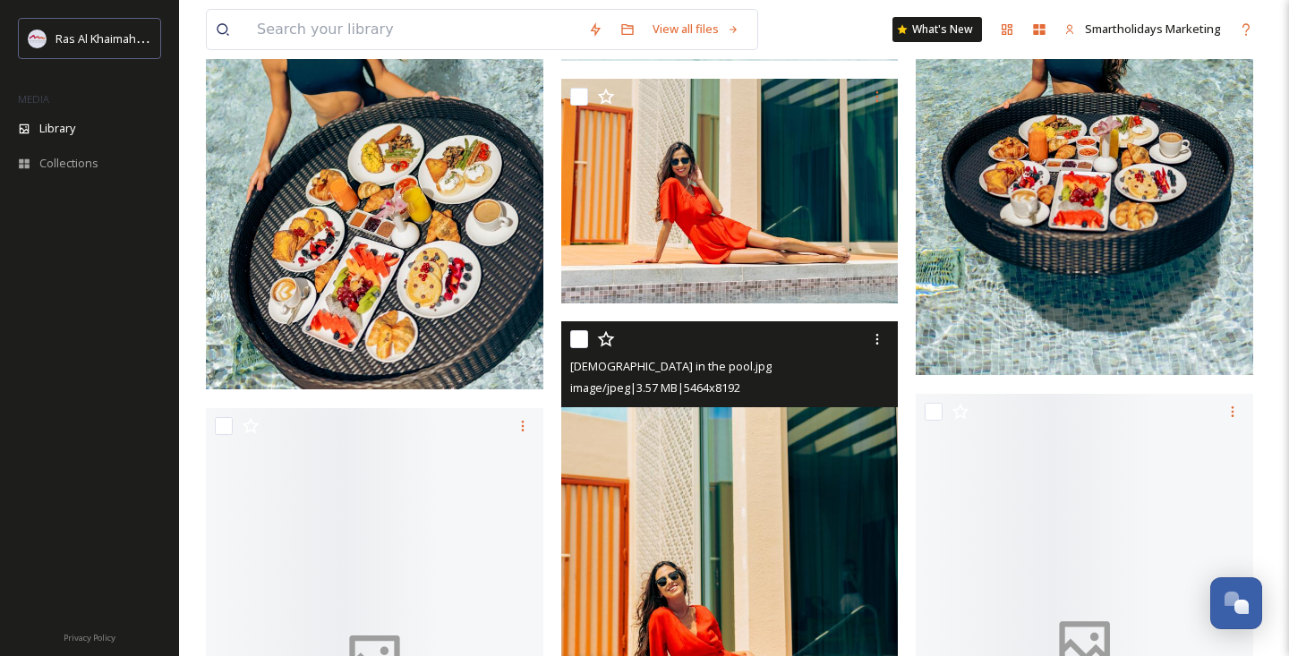
scroll to position [6944, 0]
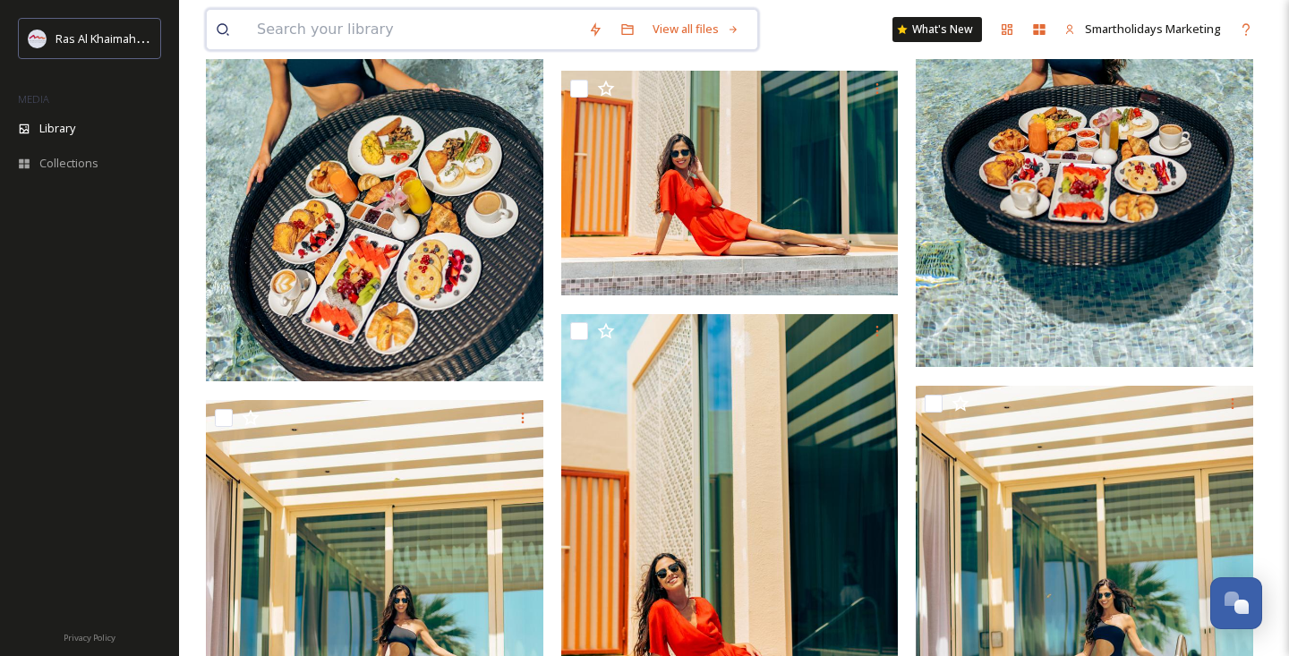
click at [393, 21] on input at bounding box center [413, 29] width 331 height 39
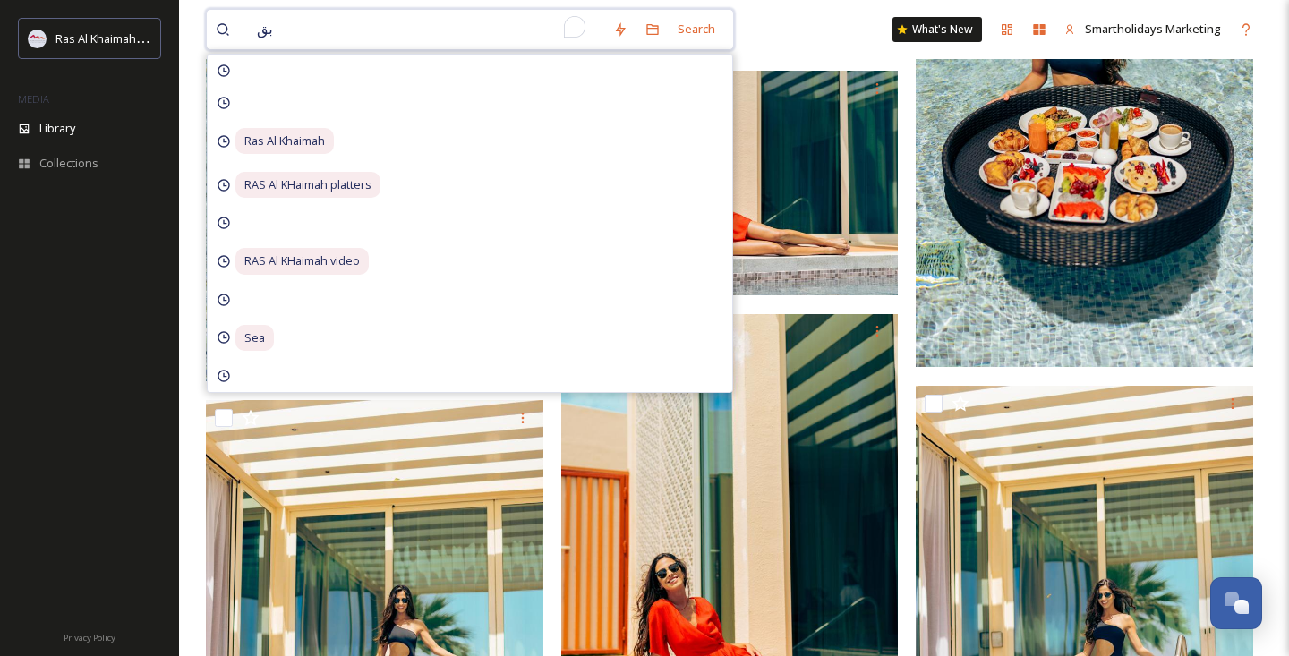
type input "ب"
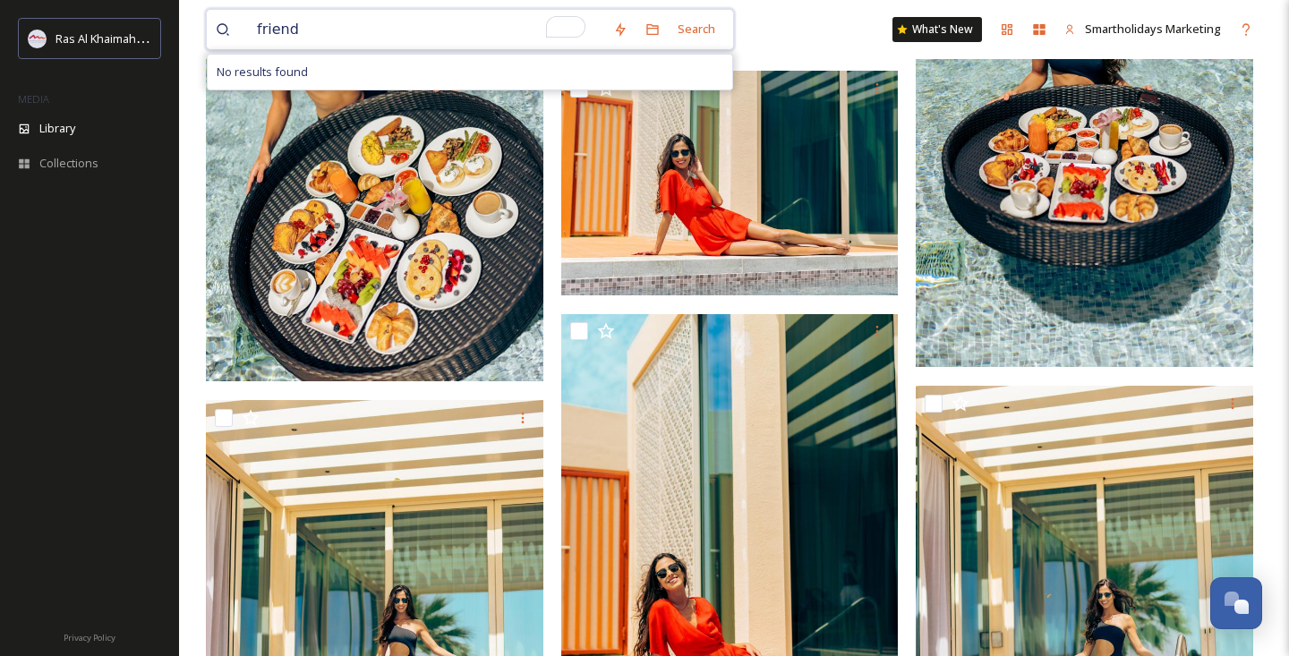
type input "friends"
click at [703, 24] on div "Search Press Enter to search" at bounding box center [725, 29] width 76 height 35
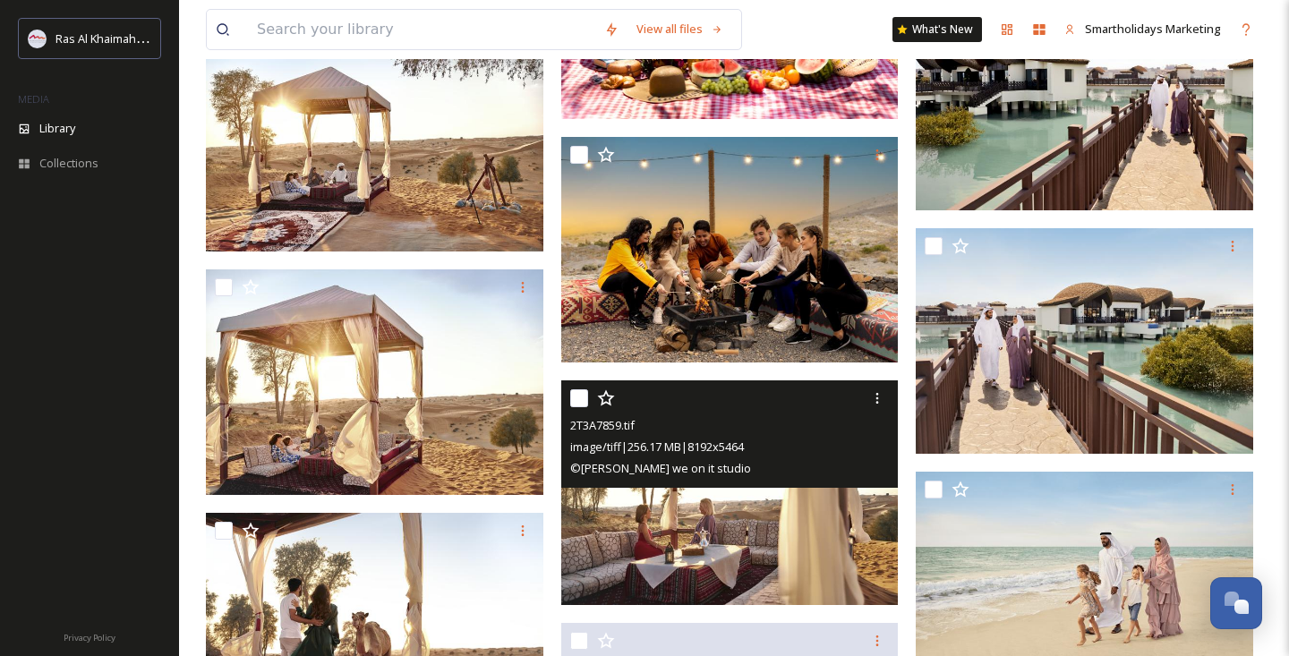
scroll to position [2092, 0]
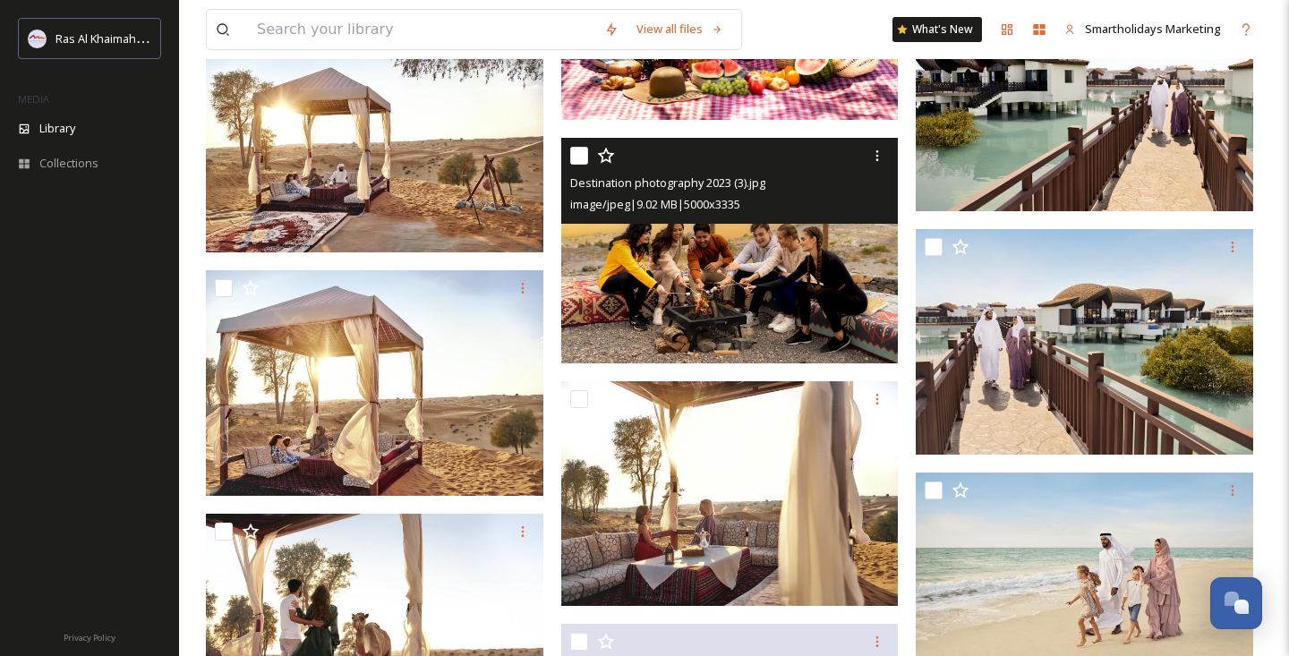
click at [762, 277] on img at bounding box center [729, 251] width 337 height 226
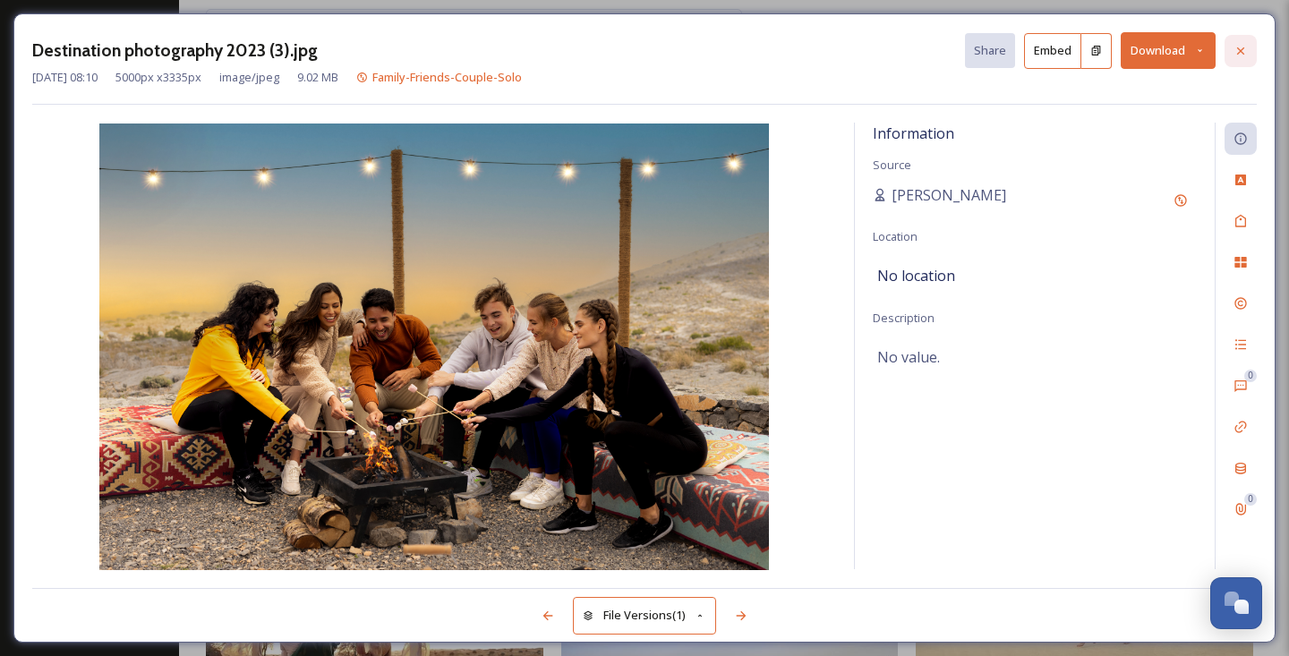
click at [1240, 42] on div at bounding box center [1240, 51] width 32 height 32
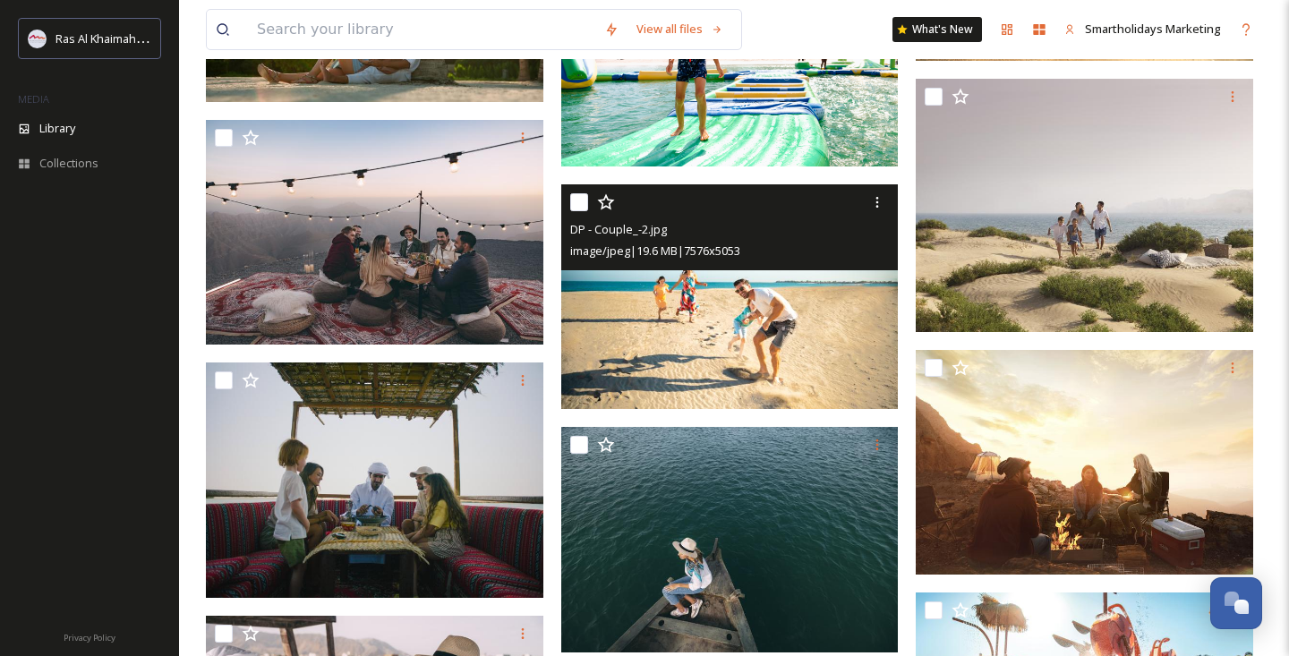
scroll to position [4673, 0]
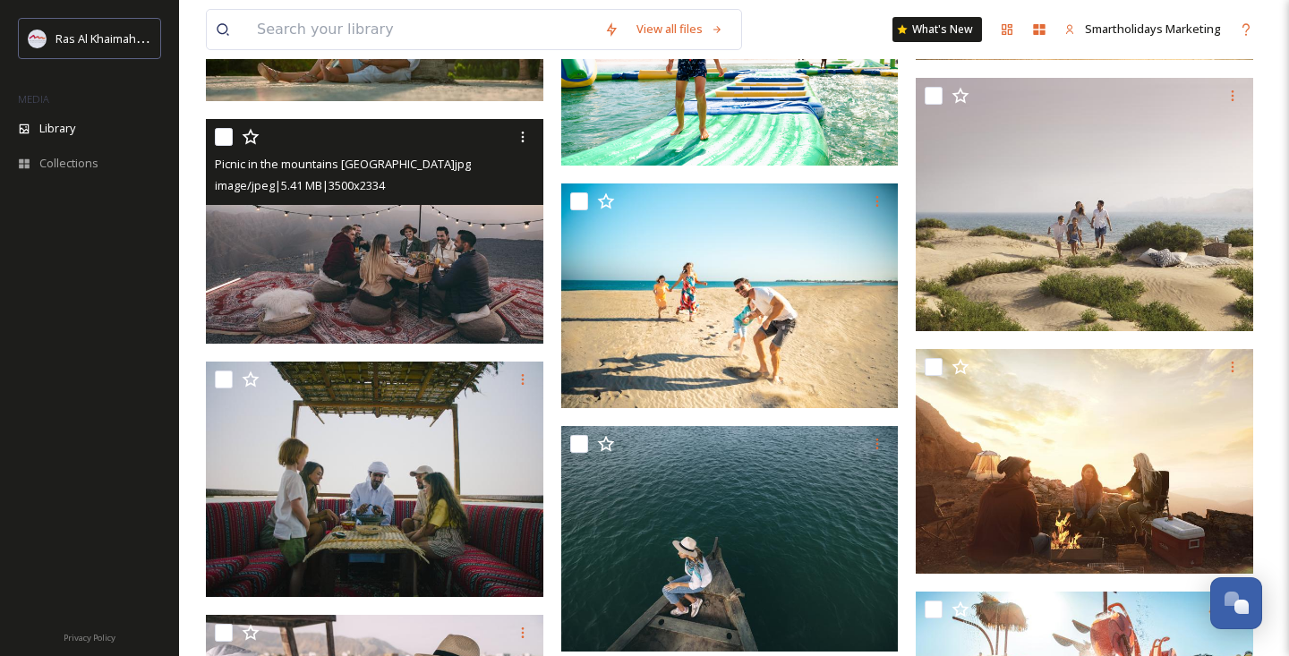
click at [424, 235] on img at bounding box center [374, 232] width 337 height 226
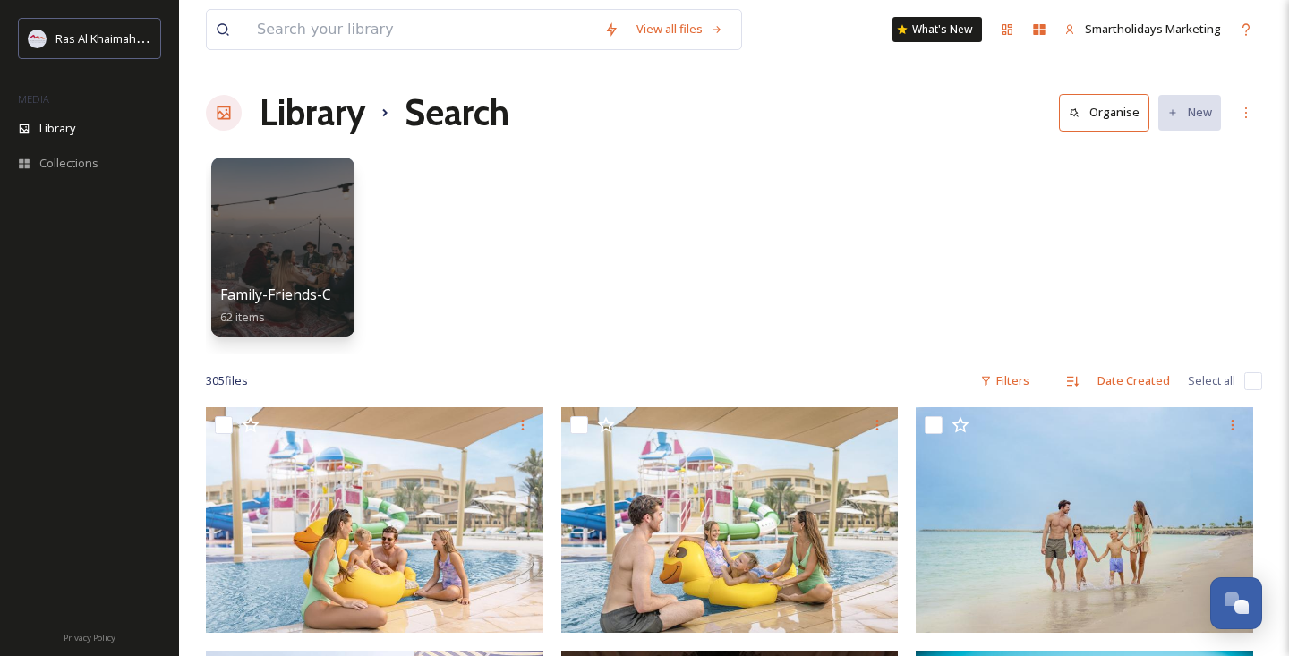
click at [369, 49] on div "View all files" at bounding box center [474, 29] width 536 height 41
click at [365, 32] on input "To enrich screen reader interactions, please activate Accessibility in Grammarl…" at bounding box center [421, 29] width 347 height 39
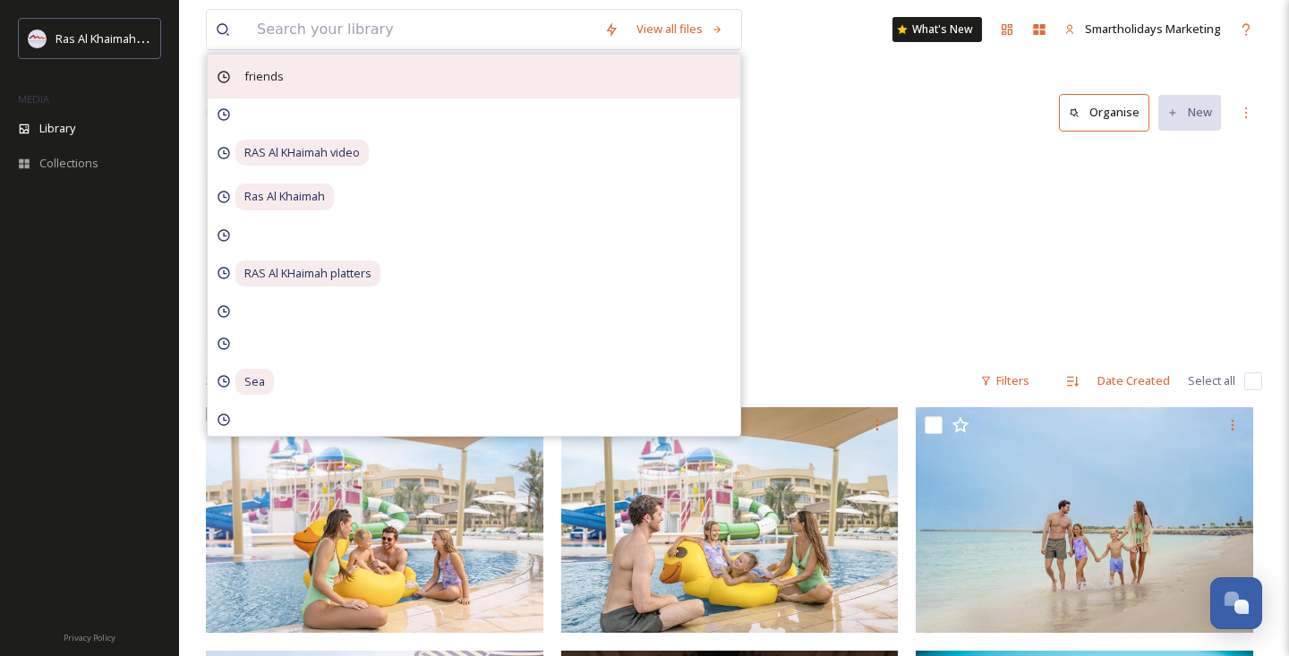
click at [367, 75] on div "friends" at bounding box center [474, 77] width 532 height 44
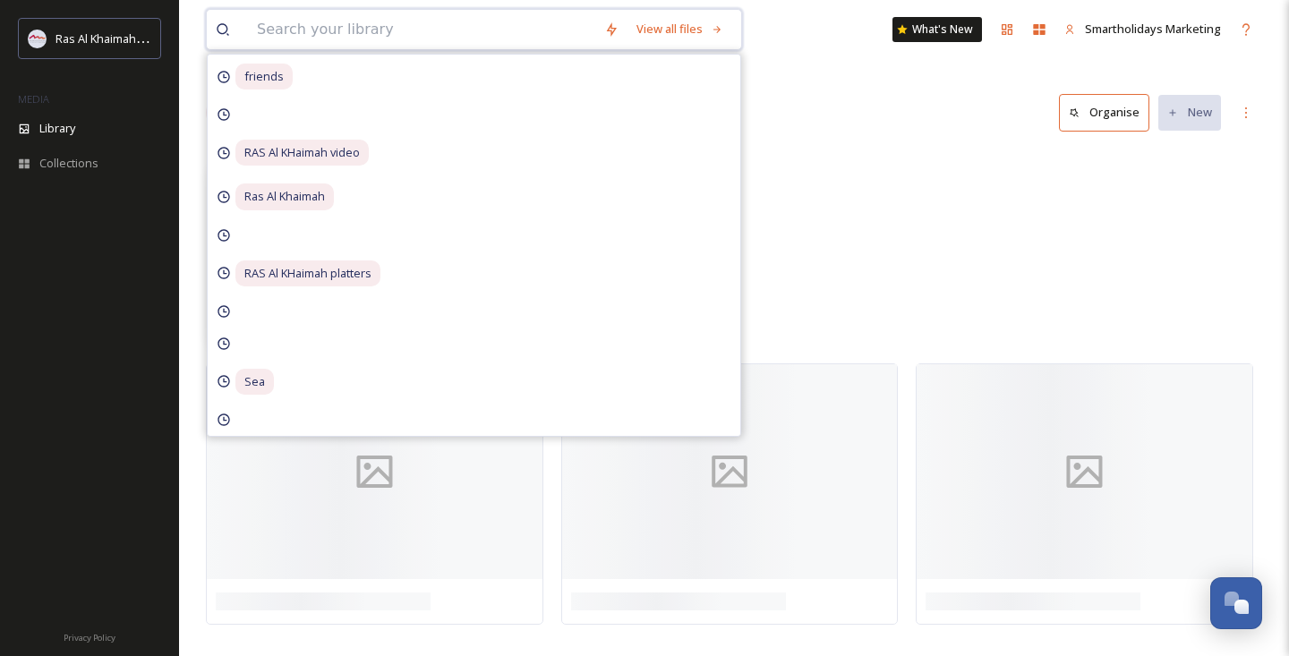
click at [363, 36] on input "To enrich screen reader interactions, please activate Accessibility in Grammarl…" at bounding box center [421, 29] width 347 height 39
type input "ق"
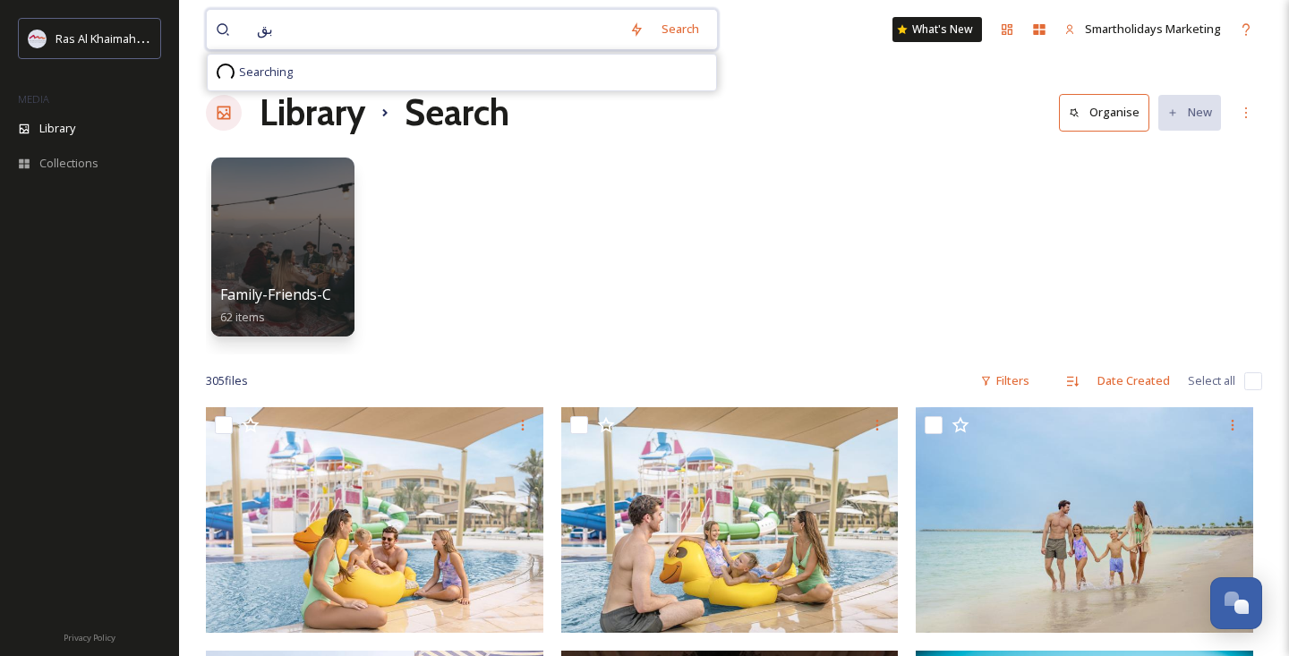
type input "ب"
type input "friends at [GEOGRAPHIC_DATA]"
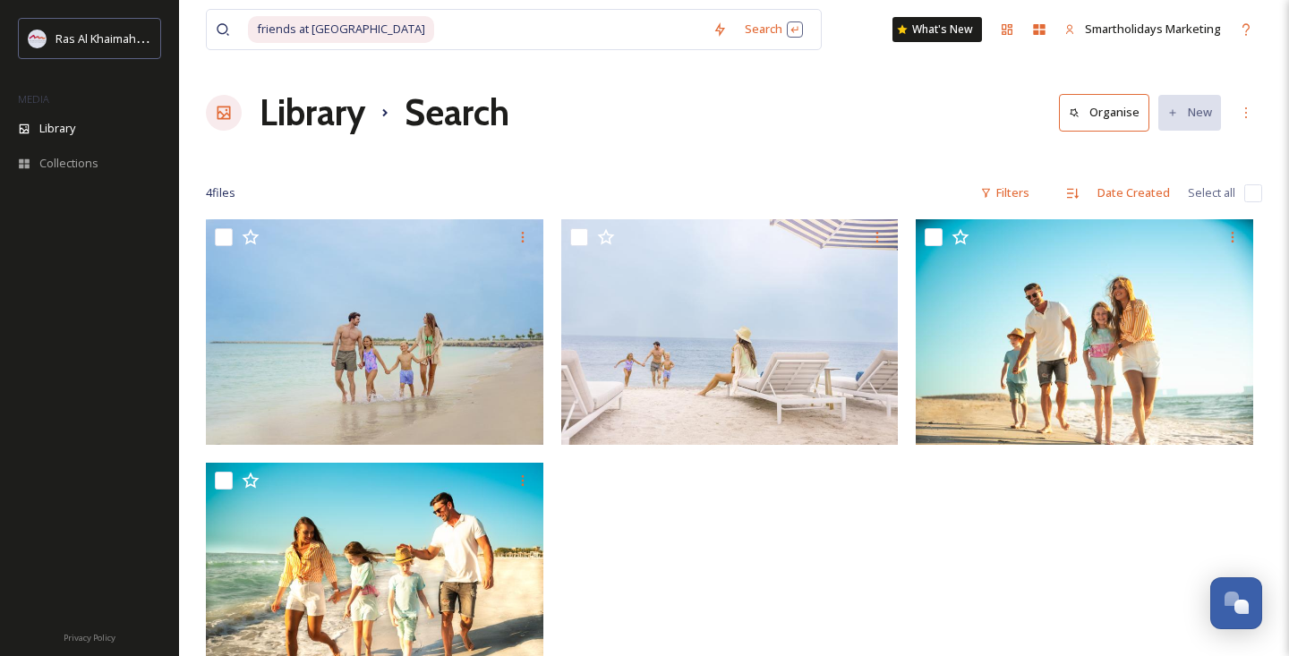
click at [923, 137] on div "Library Search Organise New" at bounding box center [734, 113] width 1056 height 54
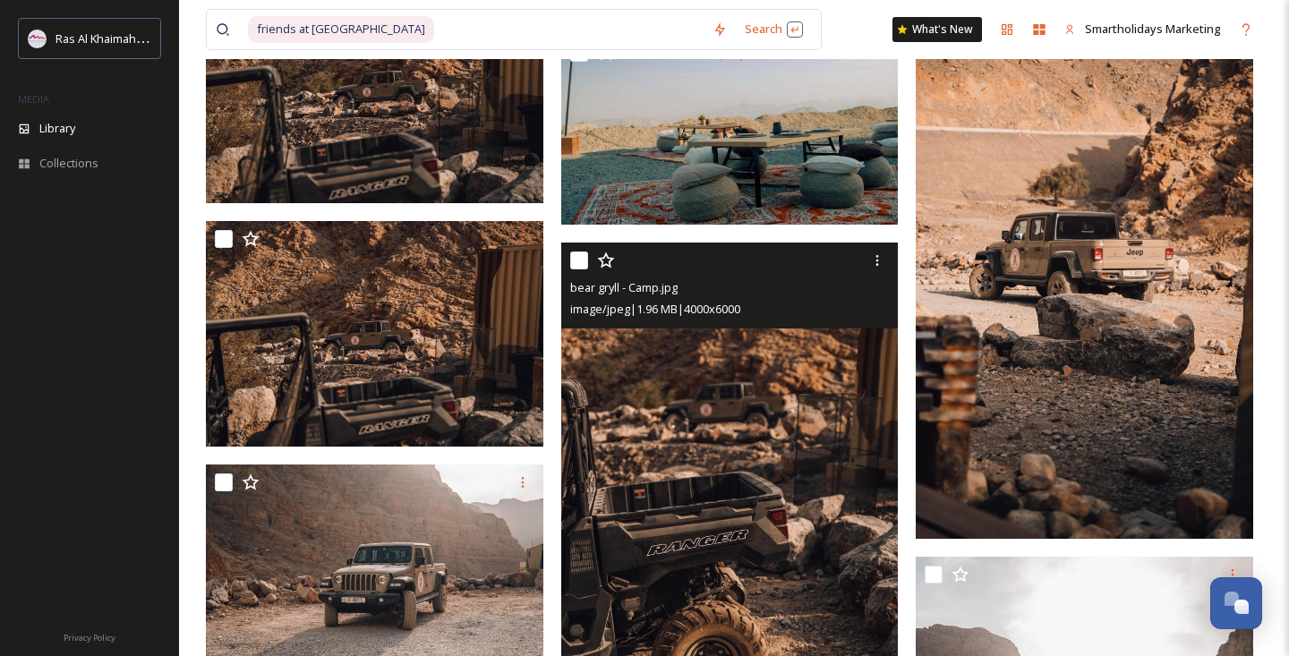
scroll to position [11395, 0]
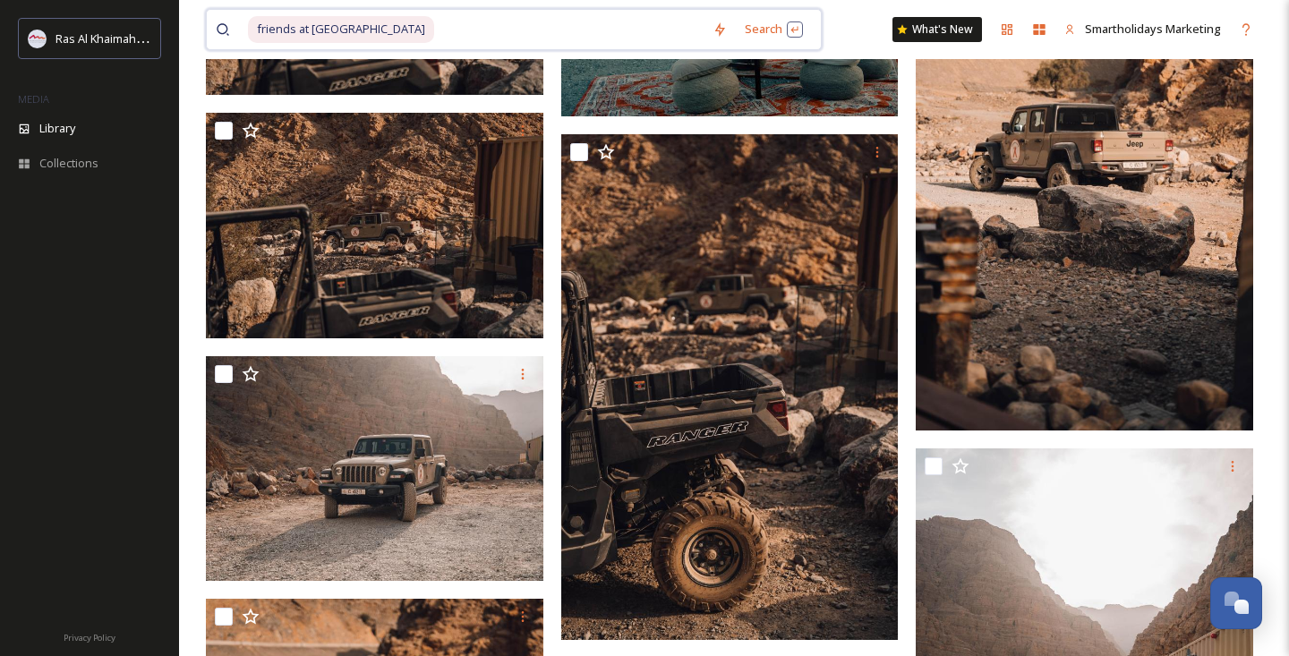
click at [436, 28] on input "To enrich screen reader interactions, please activate Accessibility in Grammarl…" at bounding box center [570, 29] width 268 height 39
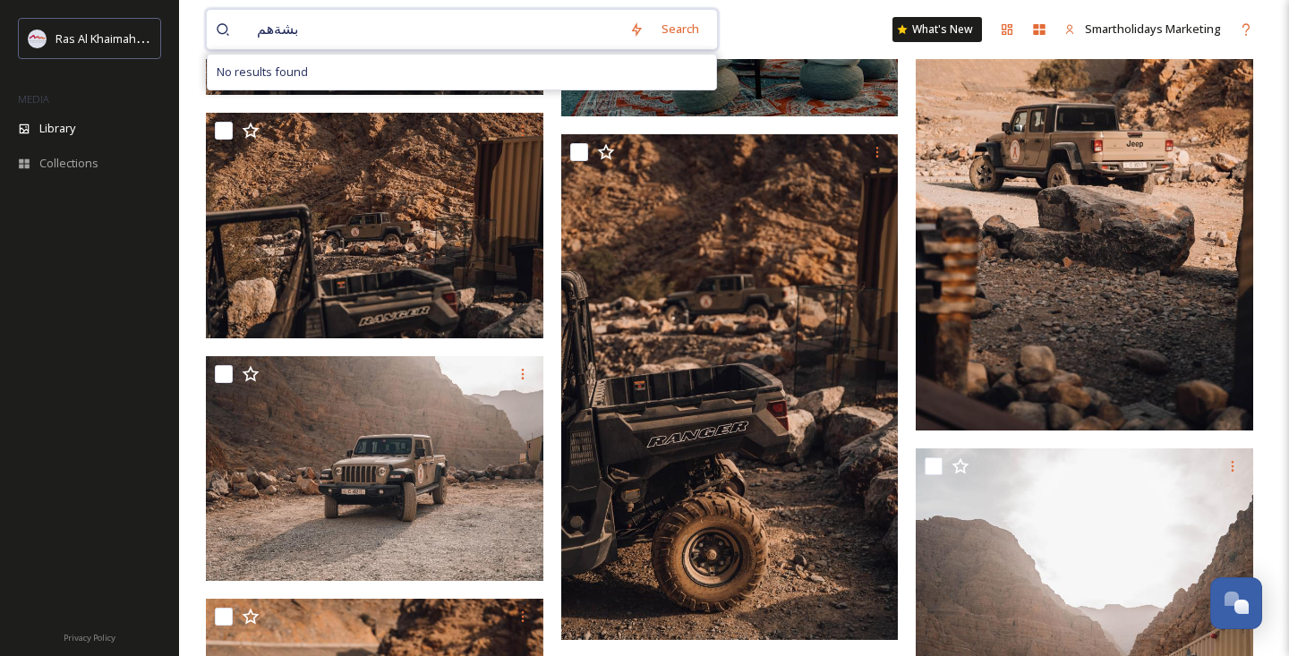
type input "بشةهمغ"
type input "ب"
type input "family"
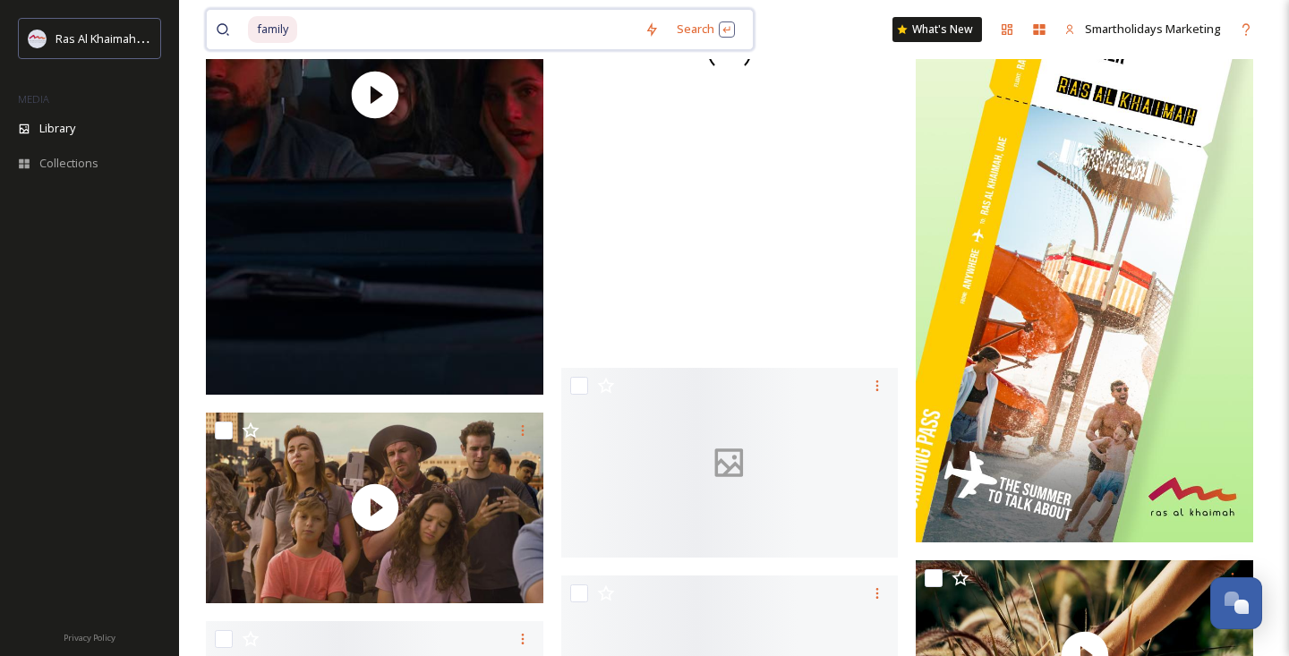
scroll to position [5883, 0]
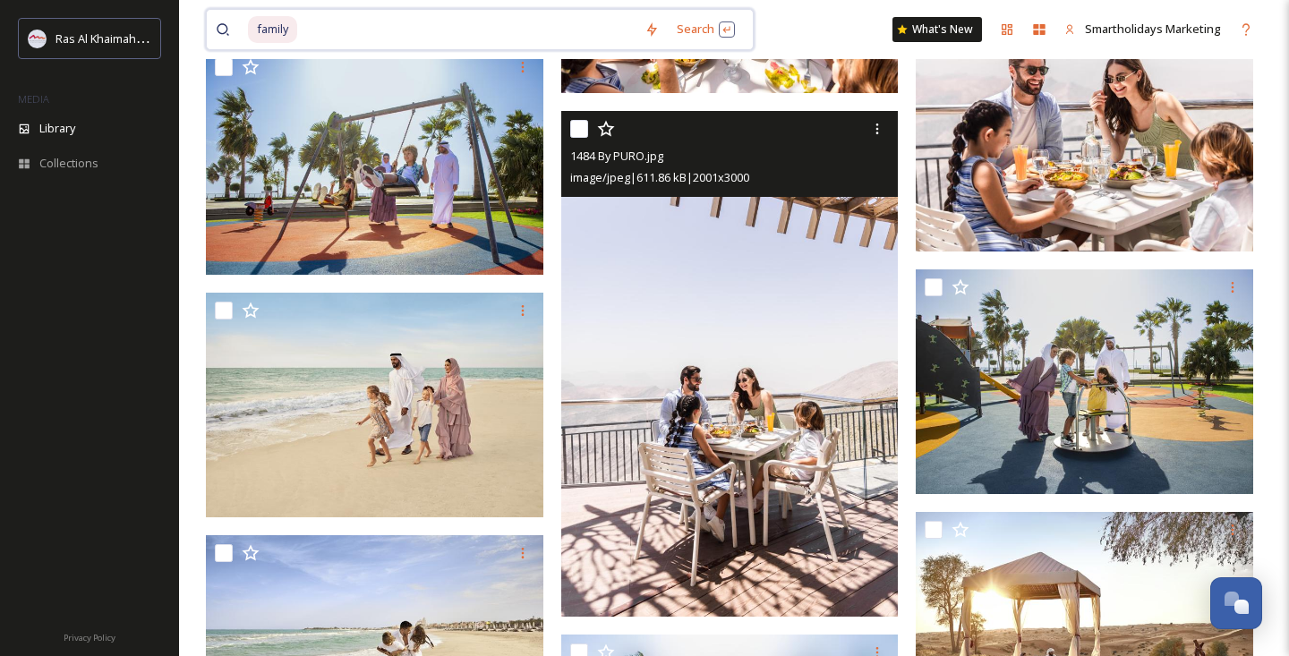
scroll to position [3574, 0]
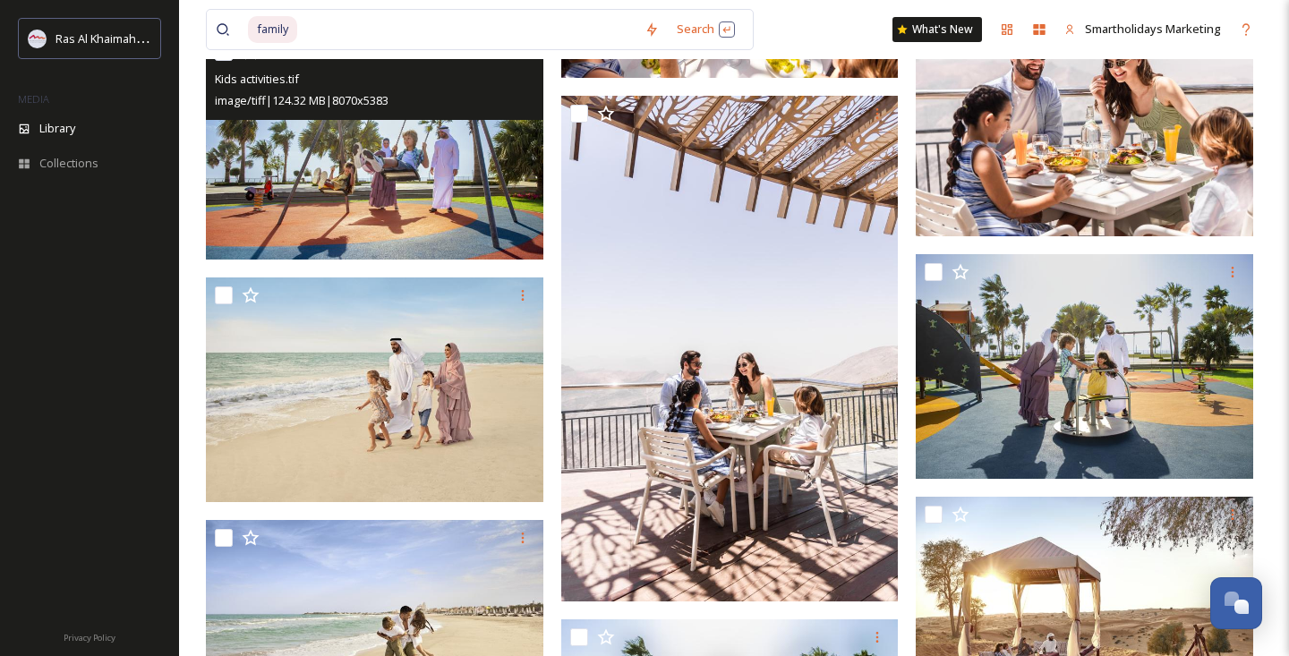
click at [334, 119] on div "Kids activities.tif image/tiff | 124.32 MB | 8070 x 5383" at bounding box center [374, 77] width 337 height 86
click at [384, 186] on img at bounding box center [374, 147] width 337 height 226
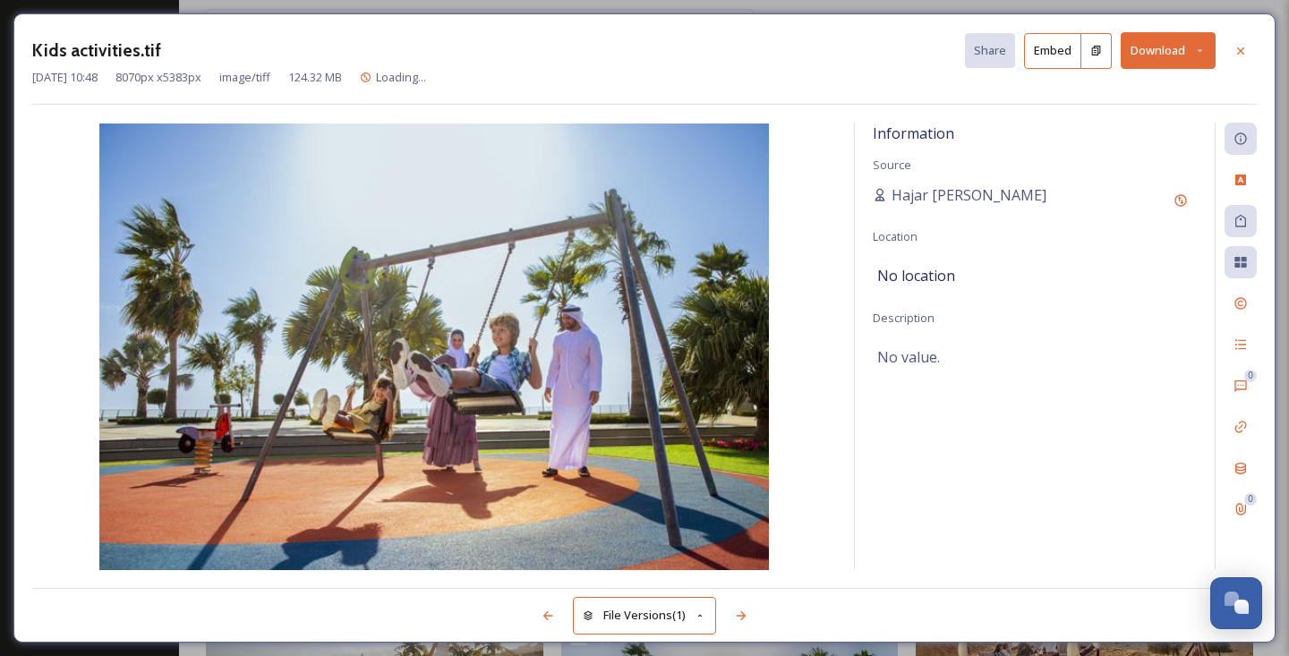
click at [1216, 51] on div "Kids activities.tif Share Embed Download" at bounding box center [644, 50] width 1224 height 37
click at [1201, 51] on icon at bounding box center [1200, 51] width 12 height 12
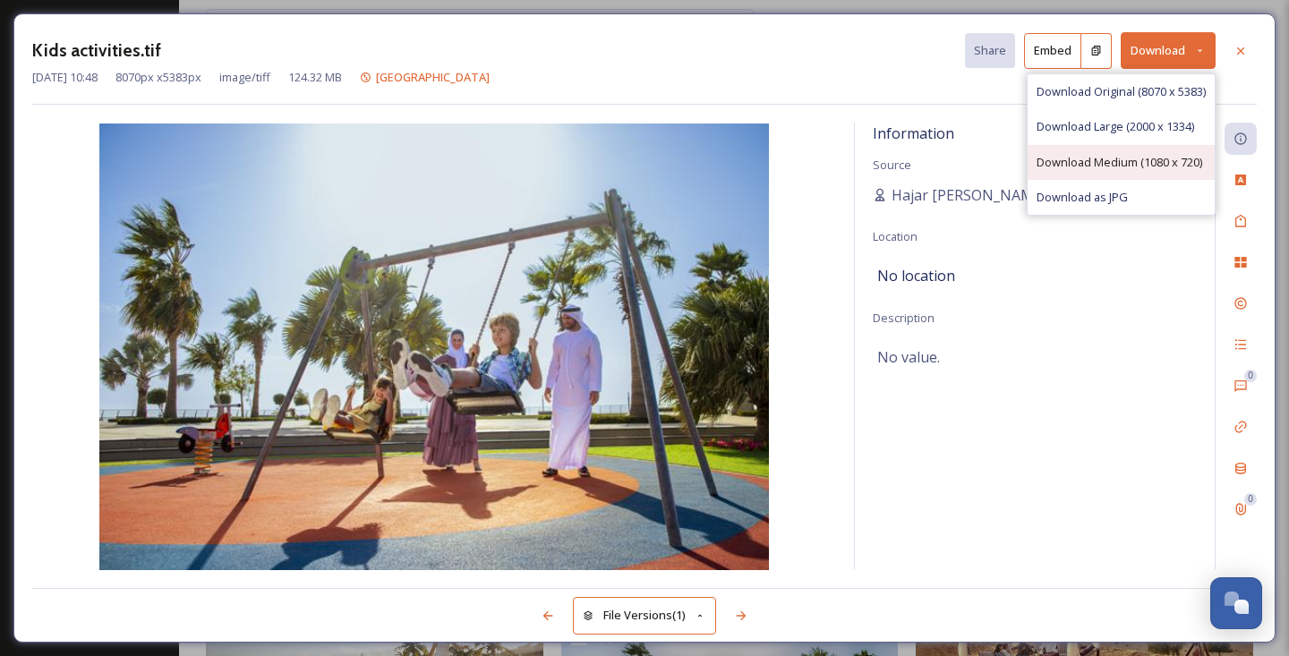
click at [1078, 166] on span "Download Medium (1080 x 720)" at bounding box center [1119, 162] width 166 height 17
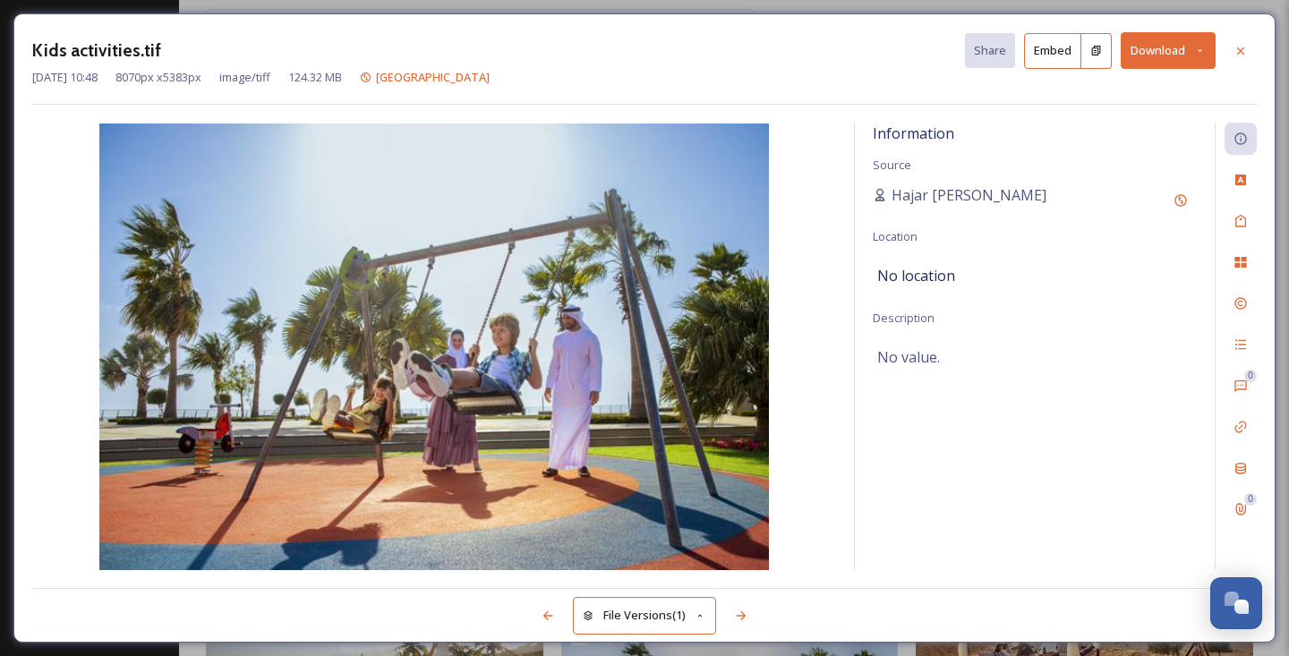
click at [429, 6] on div "Kids activities.tif Share Embed Download [DATE] 10:48 8070 px x 5383 px image/t…" at bounding box center [644, 328] width 1289 height 656
click at [1246, 37] on div at bounding box center [1240, 51] width 32 height 32
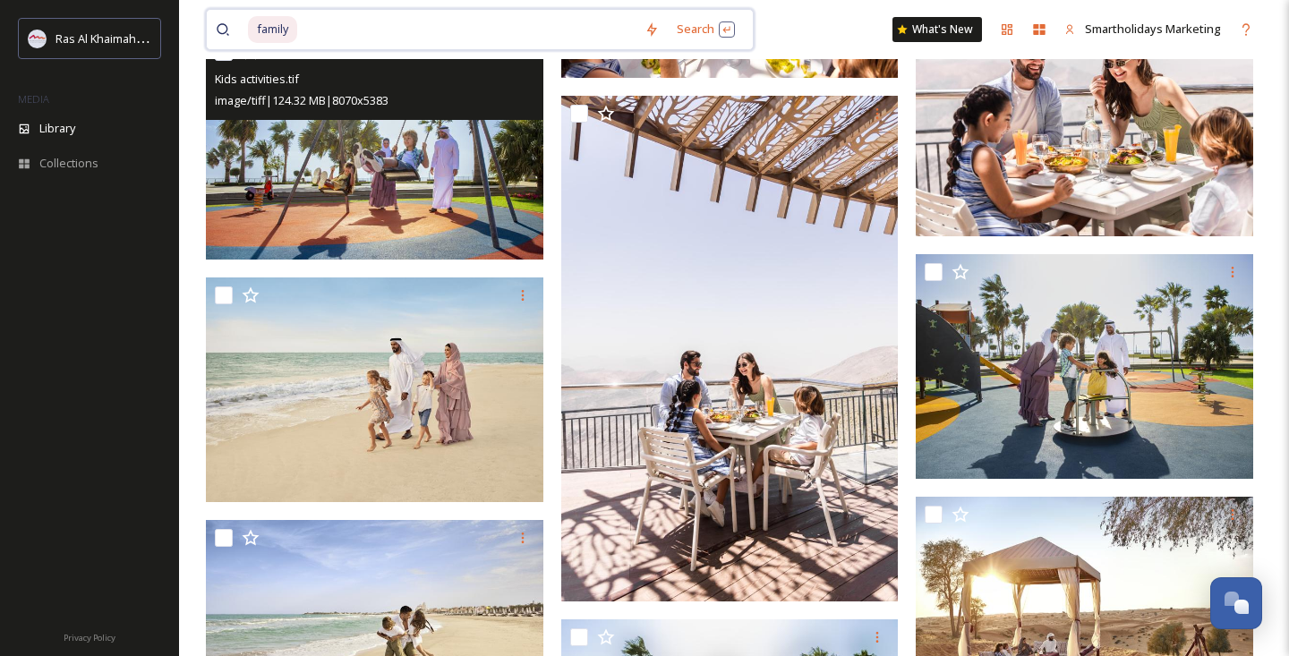
click at [493, 21] on input "To enrich screen reader interactions, please activate Accessibility in Grammarl…" at bounding box center [467, 29] width 337 height 39
type input "\"
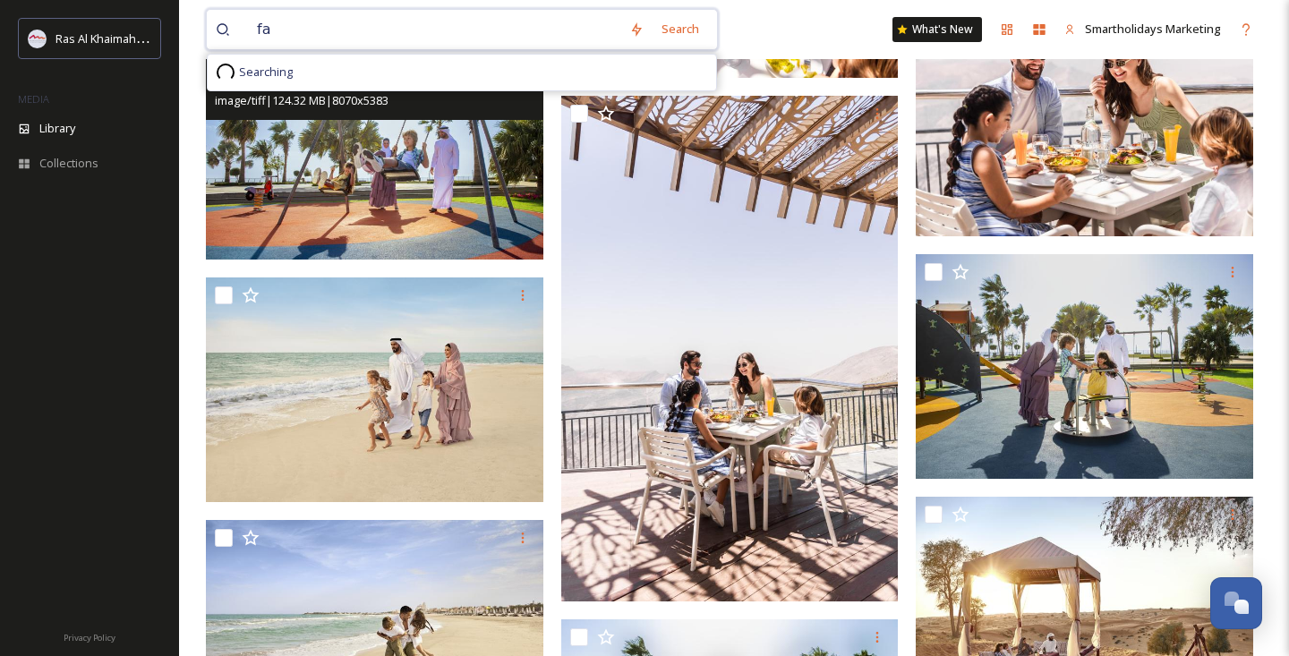
type input "f"
type input "r"
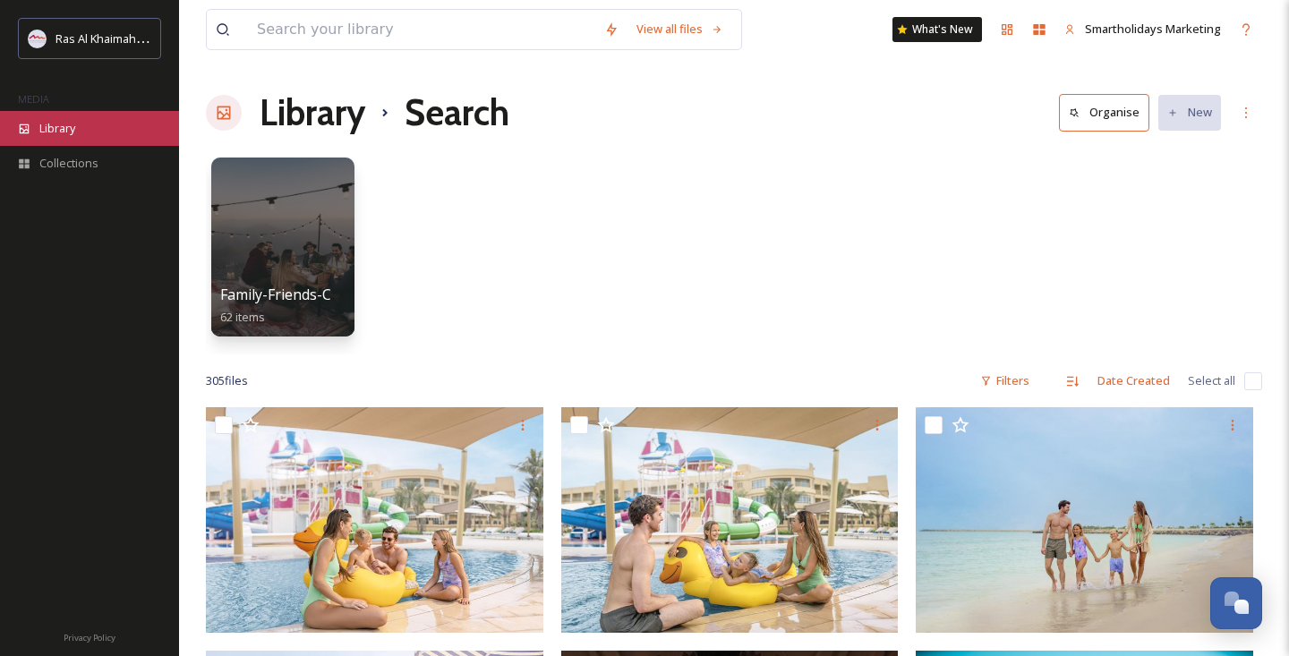
click at [98, 139] on div "Library" at bounding box center [89, 128] width 179 height 35
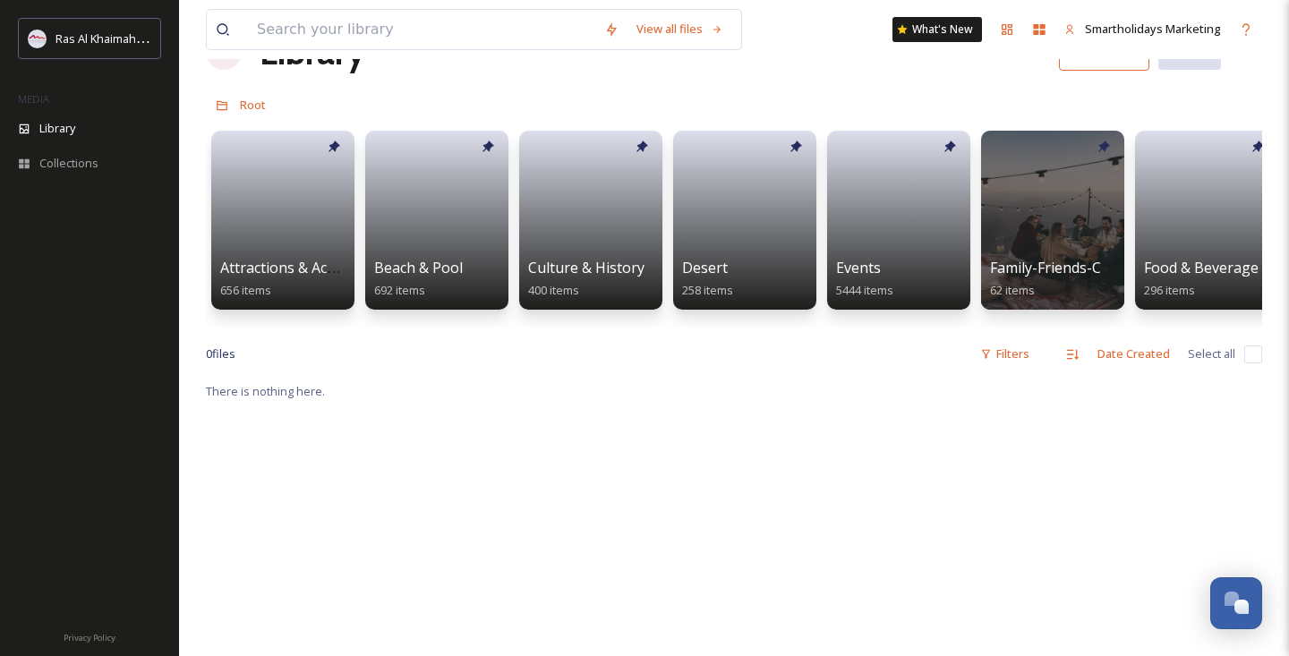
scroll to position [26, 0]
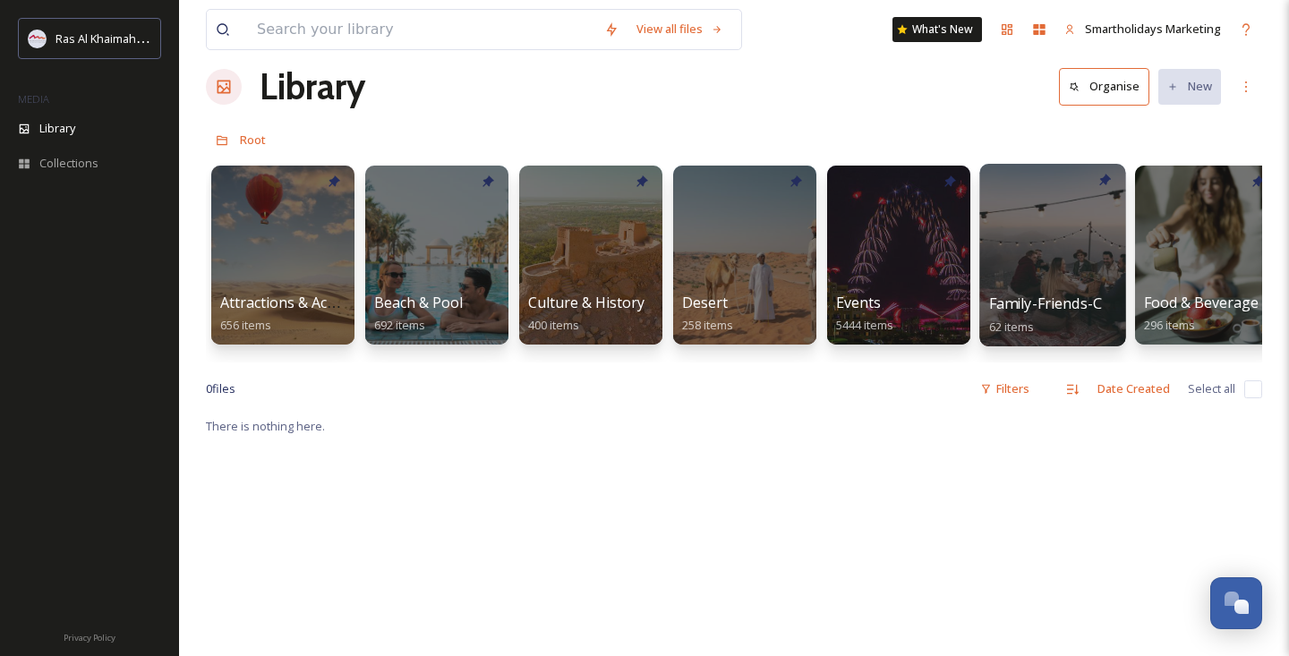
click at [1021, 260] on div at bounding box center [1052, 255] width 146 height 183
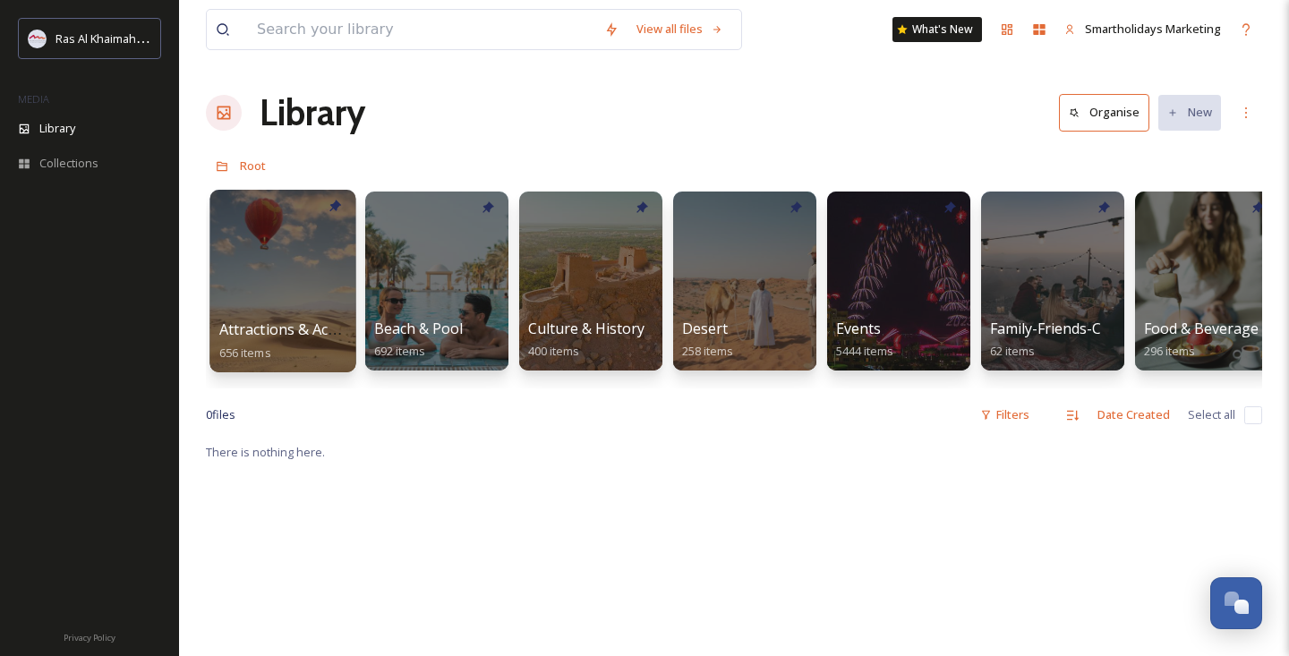
click at [309, 281] on div at bounding box center [282, 281] width 146 height 183
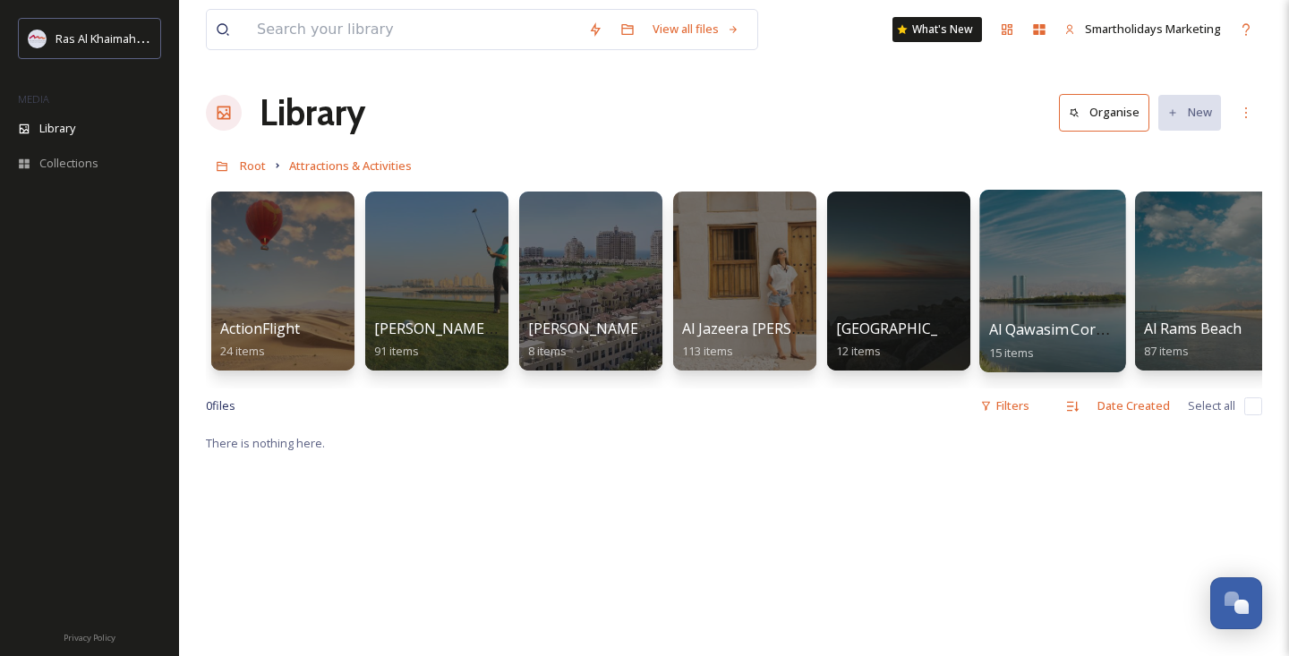
click at [1052, 260] on div at bounding box center [1052, 281] width 146 height 183
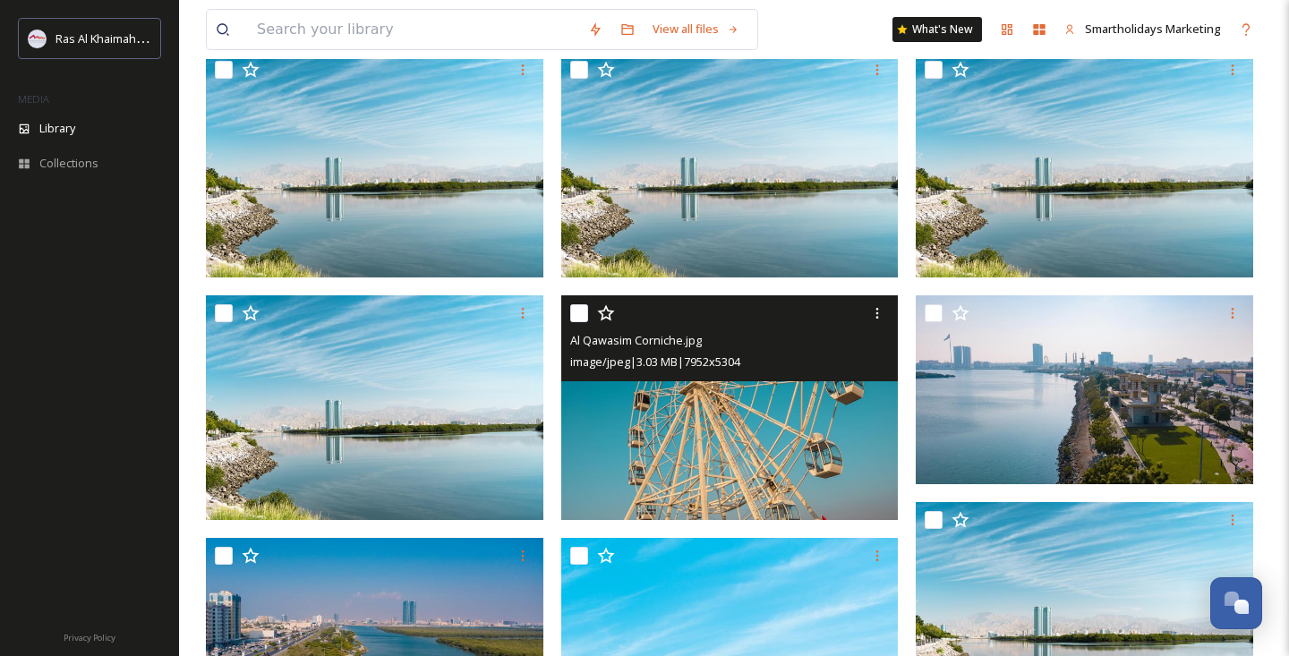
scroll to position [38, 0]
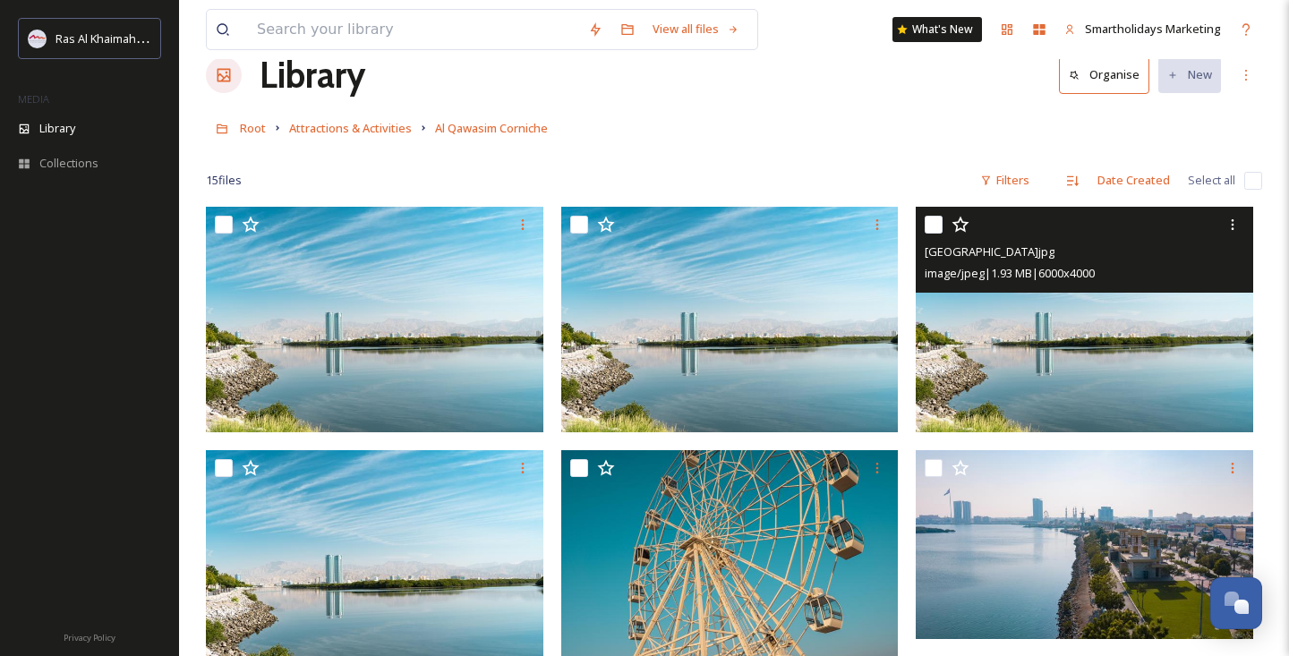
click at [1008, 368] on img at bounding box center [1084, 320] width 337 height 226
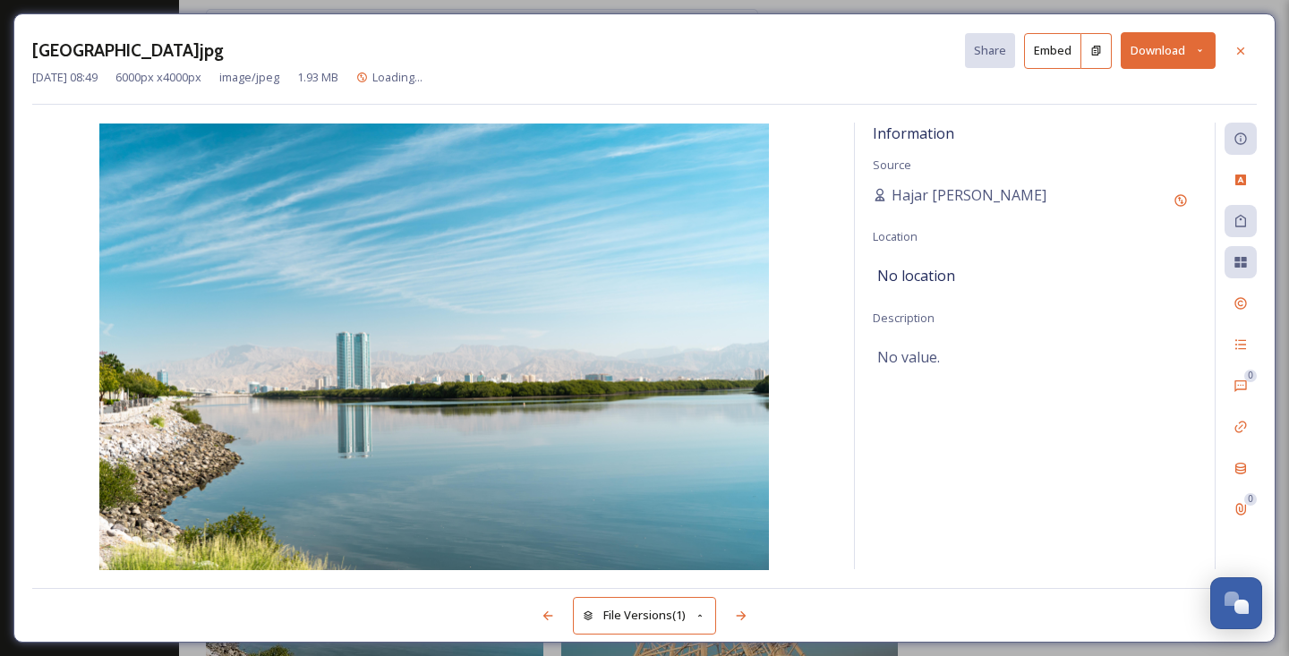
click at [1184, 44] on button "Download" at bounding box center [1167, 50] width 95 height 37
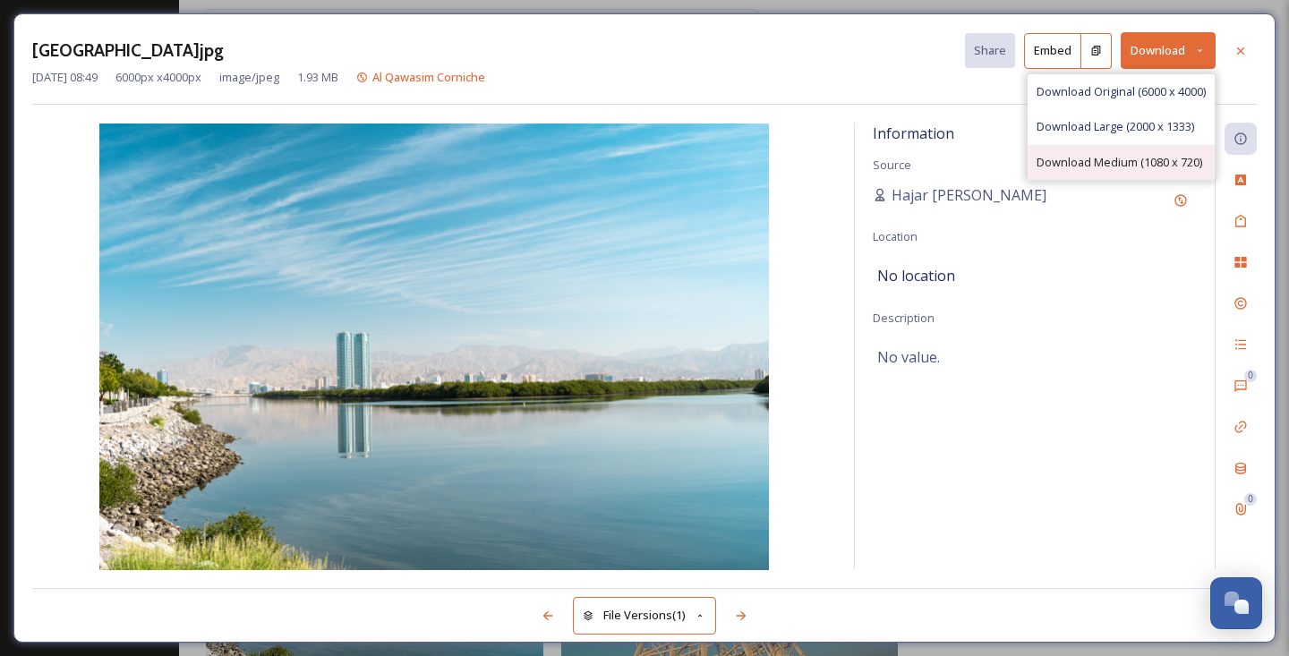
click at [1085, 163] on span "Download Medium (1080 x 720)" at bounding box center [1119, 162] width 166 height 17
